Goal: Find specific page/section: Find specific page/section

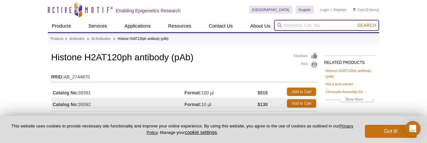
click at [288, 25] on input "search" at bounding box center [326, 25] width 105 height 11
paste input "61196"
type input "61196"
click at [355, 22] on button "Search" at bounding box center [366, 25] width 23 height 6
click at [310, 23] on input "search" at bounding box center [326, 25] width 105 height 11
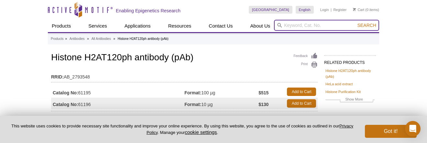
paste input "39398"
type input "39398"
click at [355, 22] on button "Search" at bounding box center [366, 25] width 23 height 6
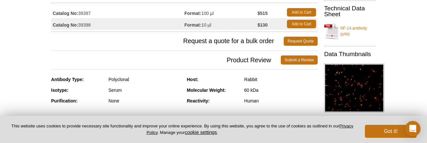
scroll to position [91, 0]
